Goal: Navigation & Orientation: Find specific page/section

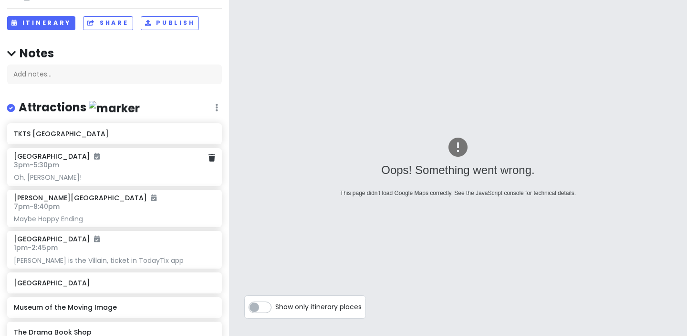
scroll to position [50, 0]
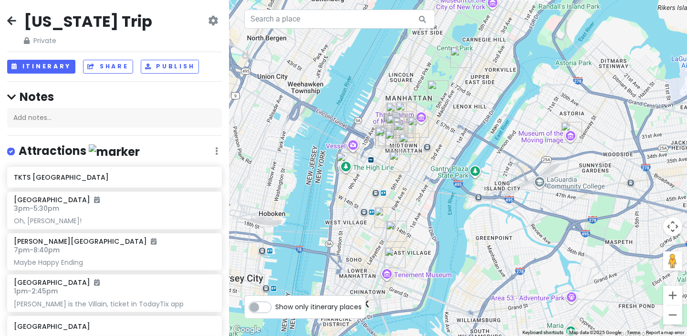
click at [345, 161] on img "The High Line" at bounding box center [347, 162] width 21 height 21
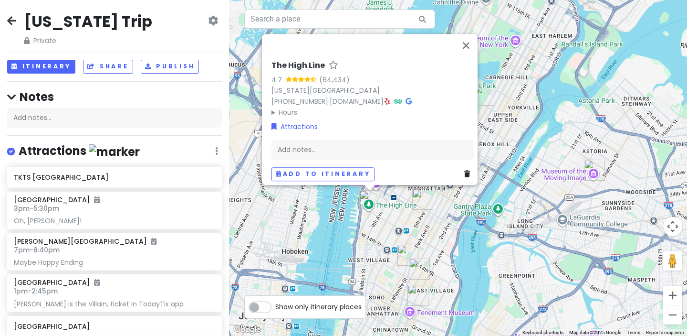
click at [543, 133] on div "The High Line 4.7 (64,434) New York, NY 10011, USA (212) 500-6035 · www.thehigh…" at bounding box center [458, 168] width 458 height 336
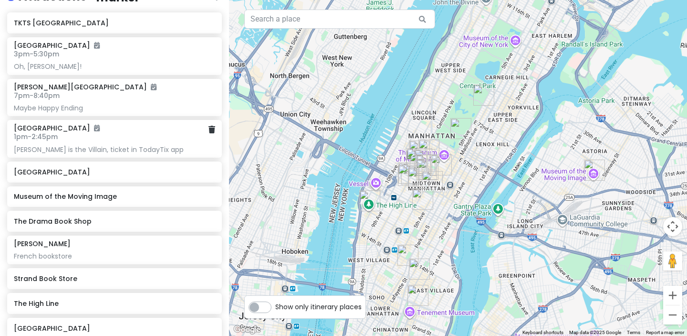
scroll to position [142, 0]
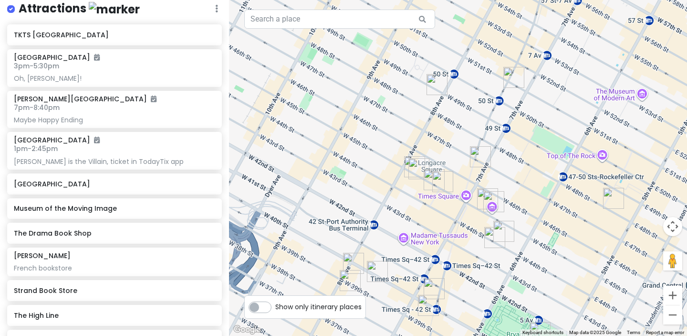
click at [495, 201] on img "Museum of Broadway" at bounding box center [494, 201] width 21 height 21
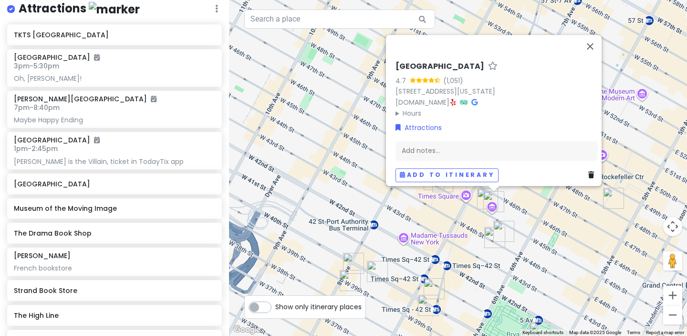
click at [483, 196] on img "Lyceum Theatre" at bounding box center [487, 198] width 21 height 21
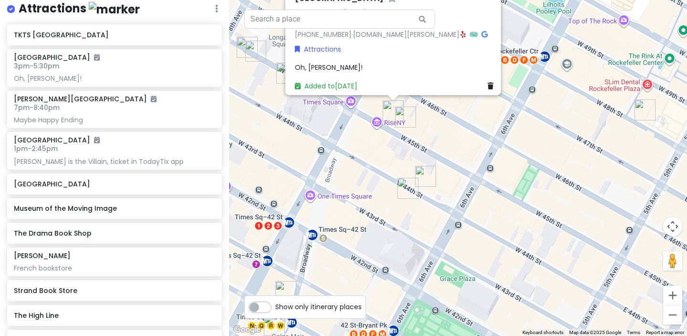
click at [254, 55] on img "Bernard B. Jacobs Theatre" at bounding box center [255, 51] width 21 height 21
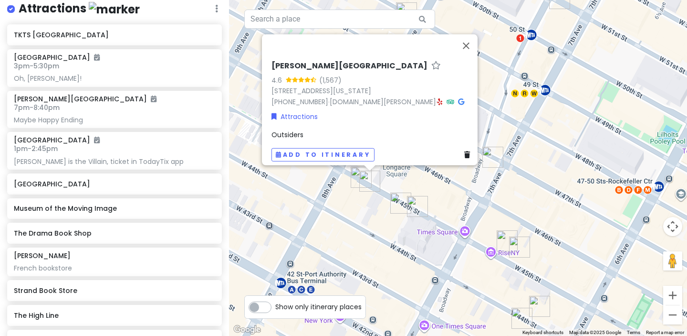
click at [358, 173] on img "John Golden Theatre" at bounding box center [361, 177] width 21 height 21
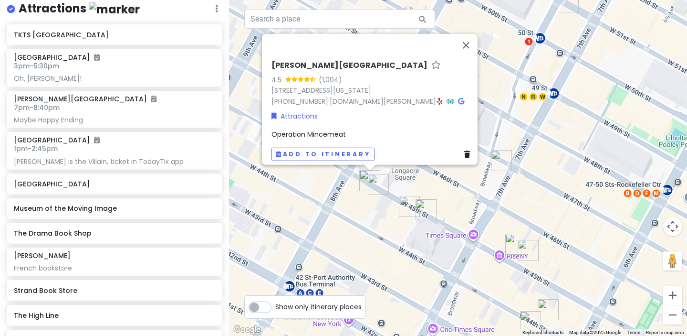
click at [376, 182] on img "Bernard B. Jacobs Theatre" at bounding box center [378, 184] width 21 height 21
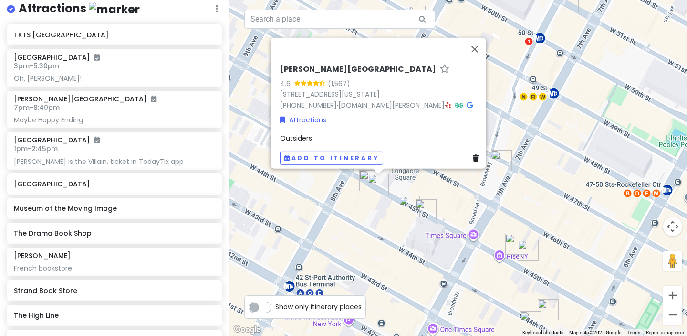
click at [409, 202] on img "Booth Theatre" at bounding box center [409, 206] width 21 height 21
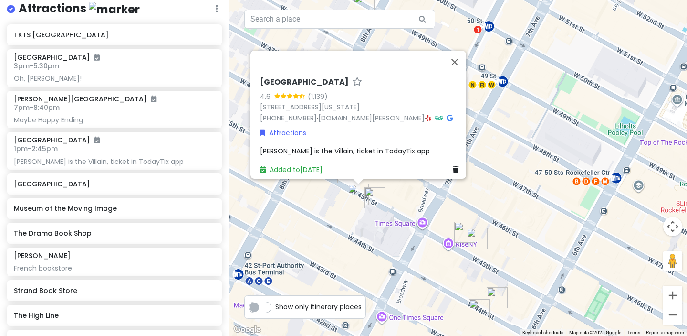
click at [463, 229] on img "Lyceum Theatre" at bounding box center [465, 232] width 21 height 21
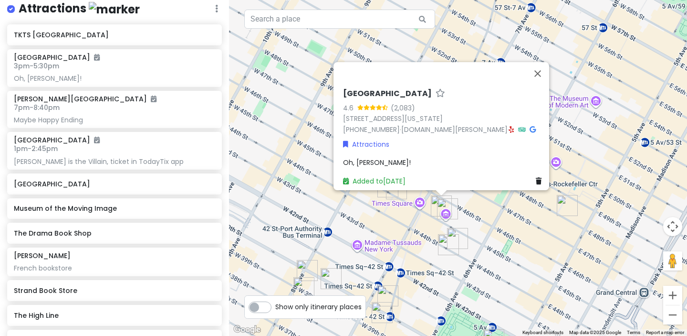
drag, startPoint x: 410, startPoint y: 263, endPoint x: 414, endPoint y: 220, distance: 43.7
click at [414, 220] on div "Lyceum Theatre 4.6 (2,083) 149 W 45th St, New York, NY 10036, USA (212) 239-620…" at bounding box center [458, 168] width 458 height 336
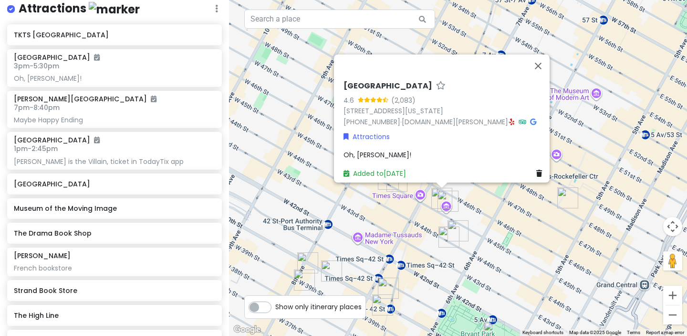
click at [380, 307] on img "1411 Broadway" at bounding box center [382, 304] width 21 height 21
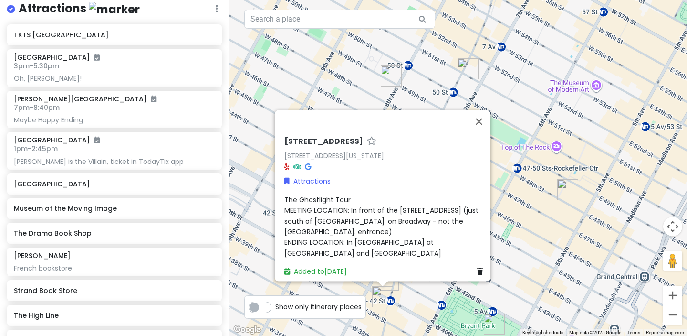
click at [424, 289] on div "1411 Broadway 1411 Broadway, New York, NY 10018, USA Attractions The Ghostlight…" at bounding box center [458, 168] width 458 height 336
